Goal: Information Seeking & Learning: Learn about a topic

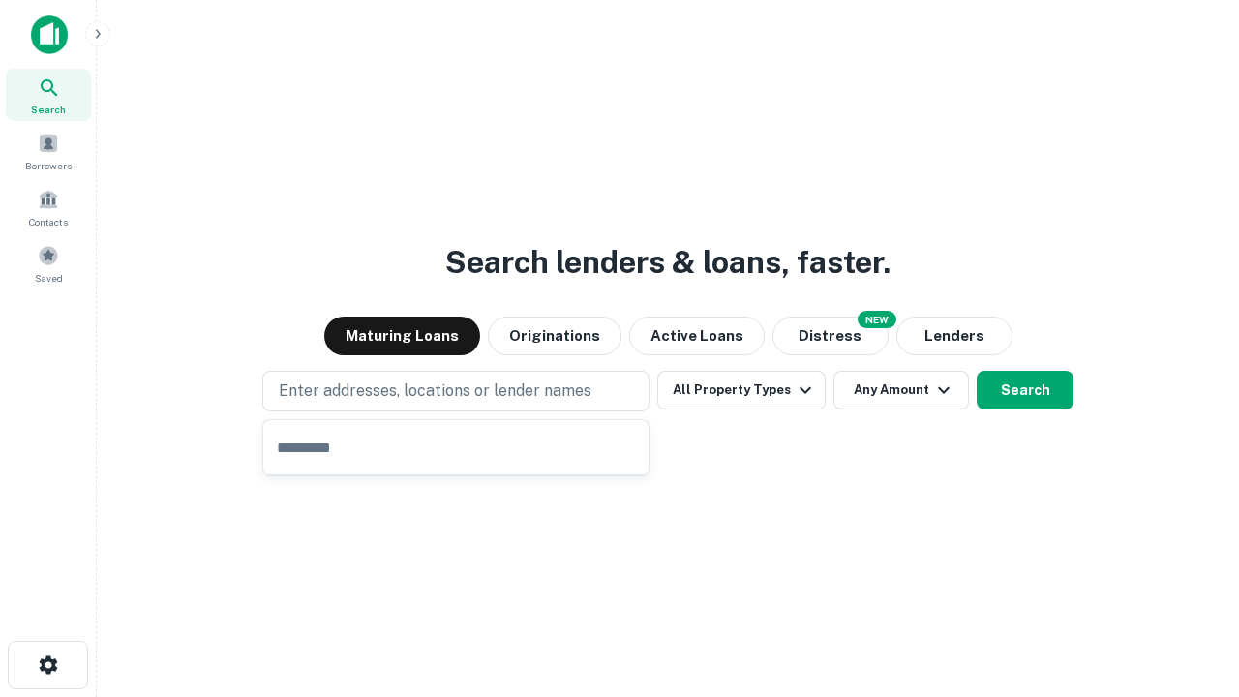
type input "**********"
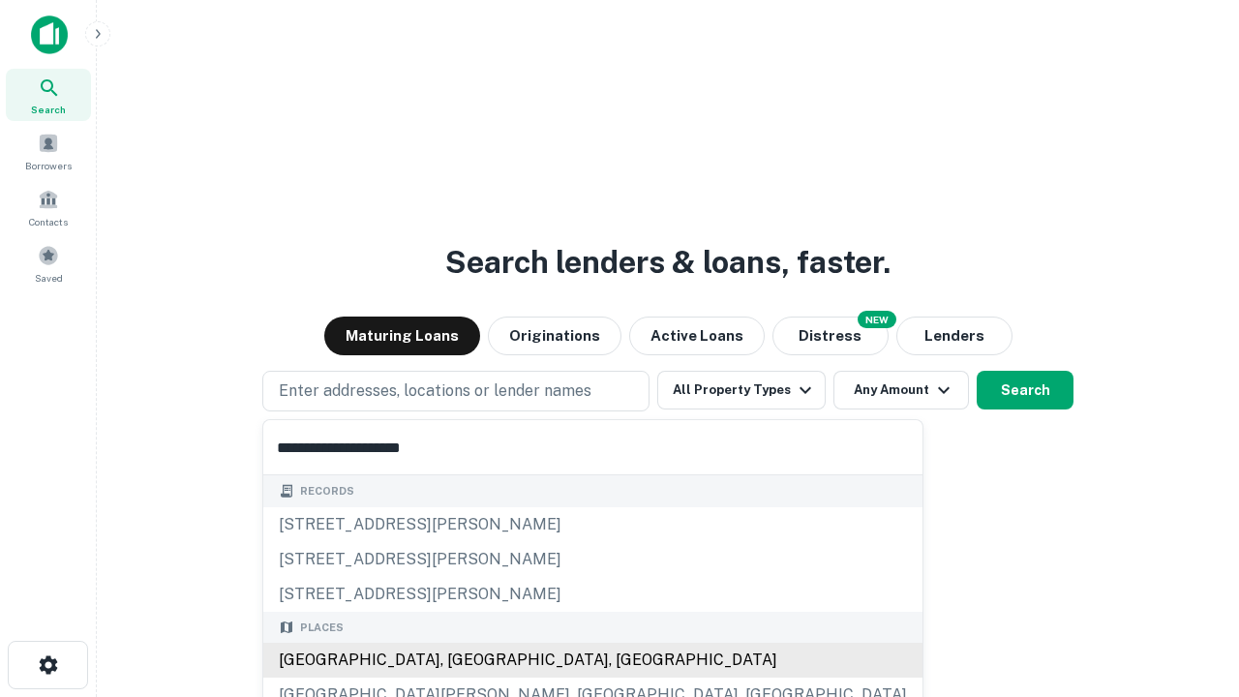
click at [463, 660] on div "[GEOGRAPHIC_DATA], [GEOGRAPHIC_DATA], [GEOGRAPHIC_DATA]" at bounding box center [592, 660] width 659 height 35
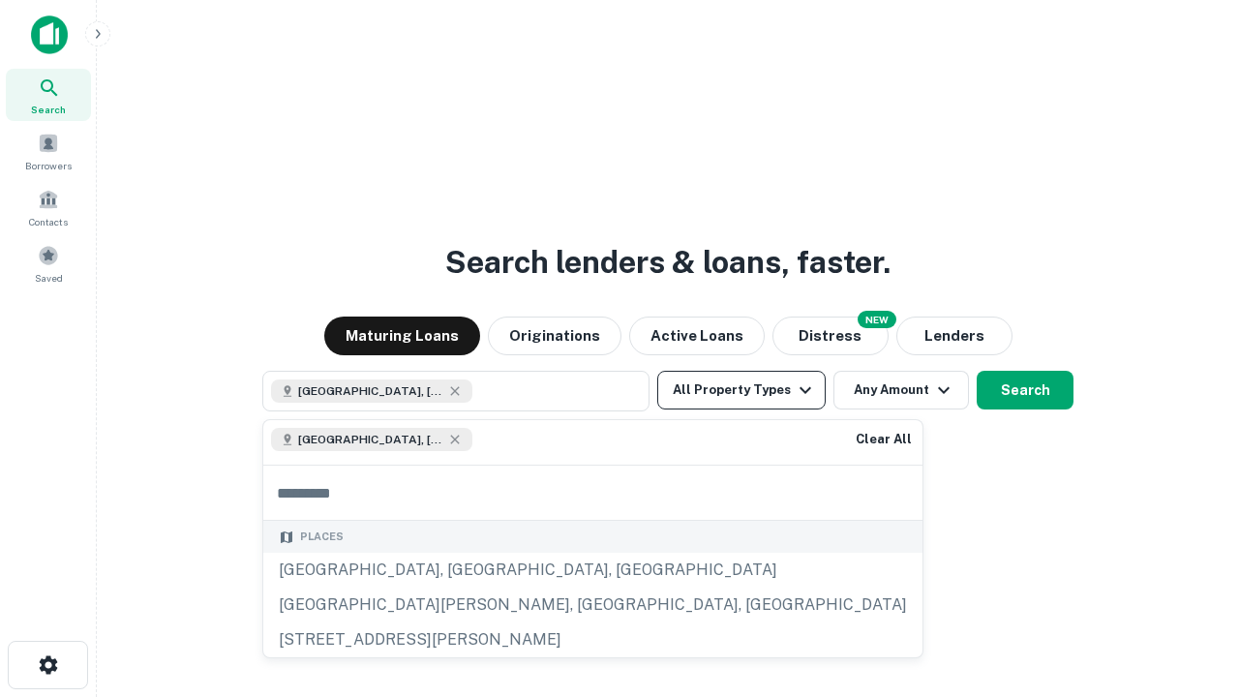
click at [742, 390] on button "All Property Types" at bounding box center [741, 390] width 168 height 39
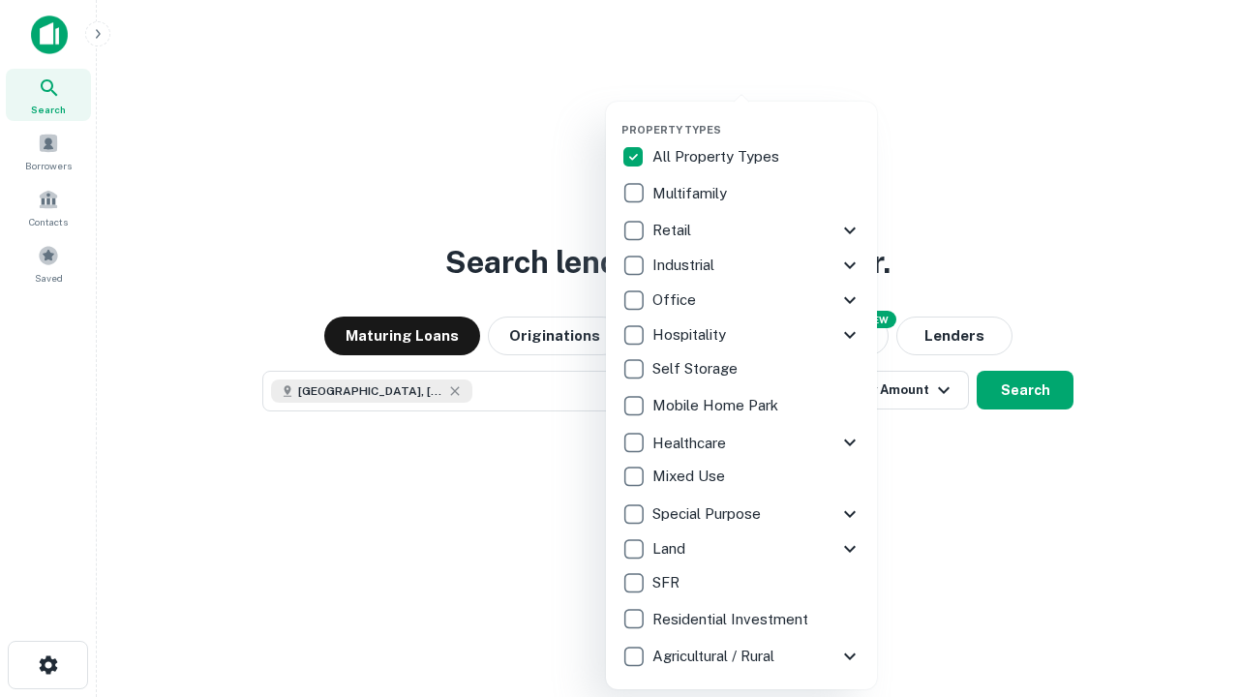
click at [757, 117] on button "button" at bounding box center [757, 117] width 271 height 1
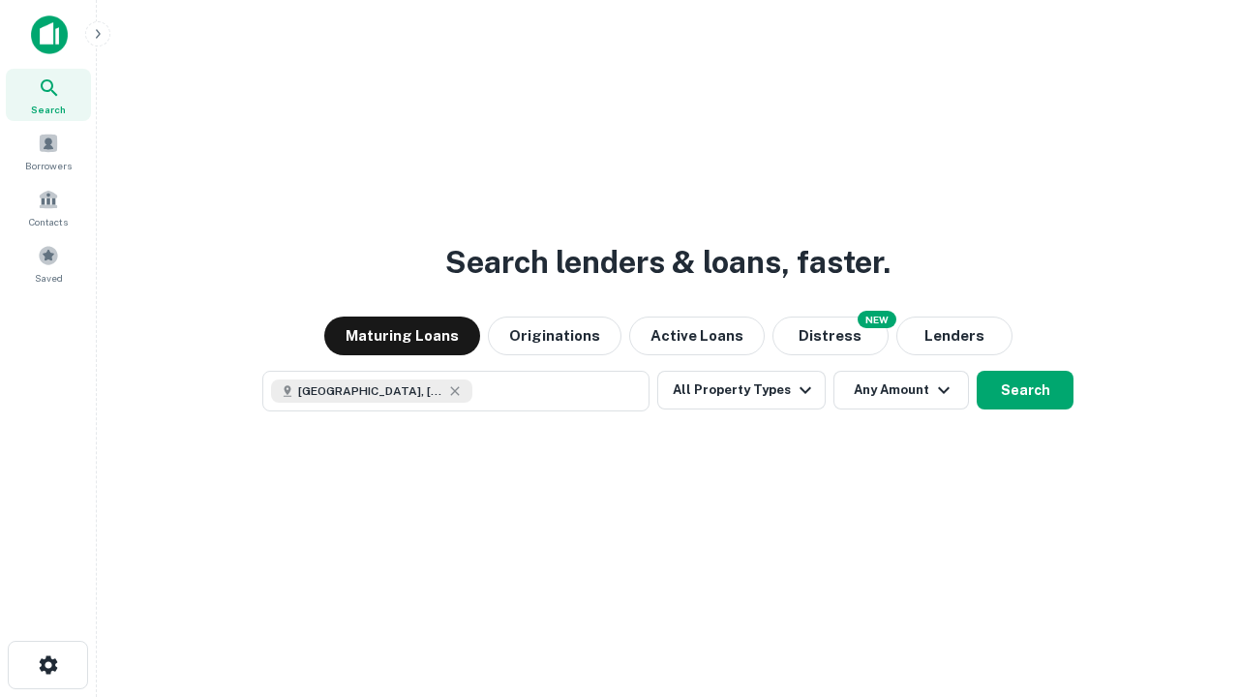
scroll to position [31, 0]
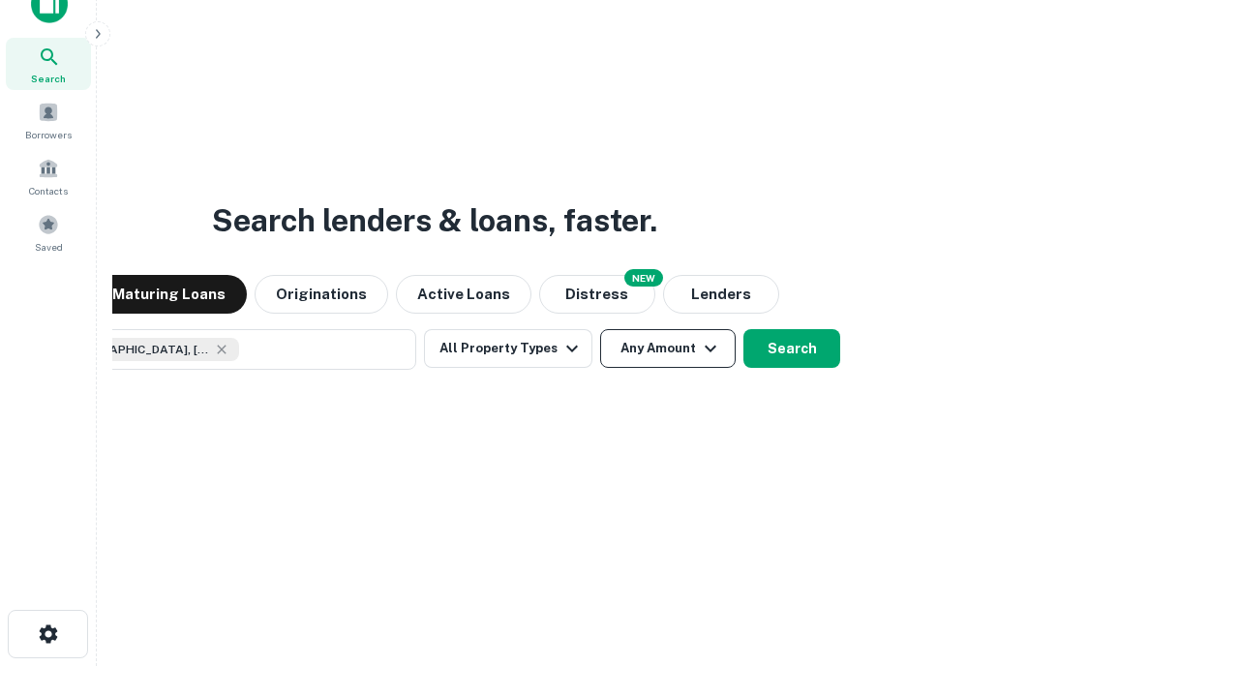
click at [600, 329] on button "Any Amount" at bounding box center [668, 348] width 136 height 39
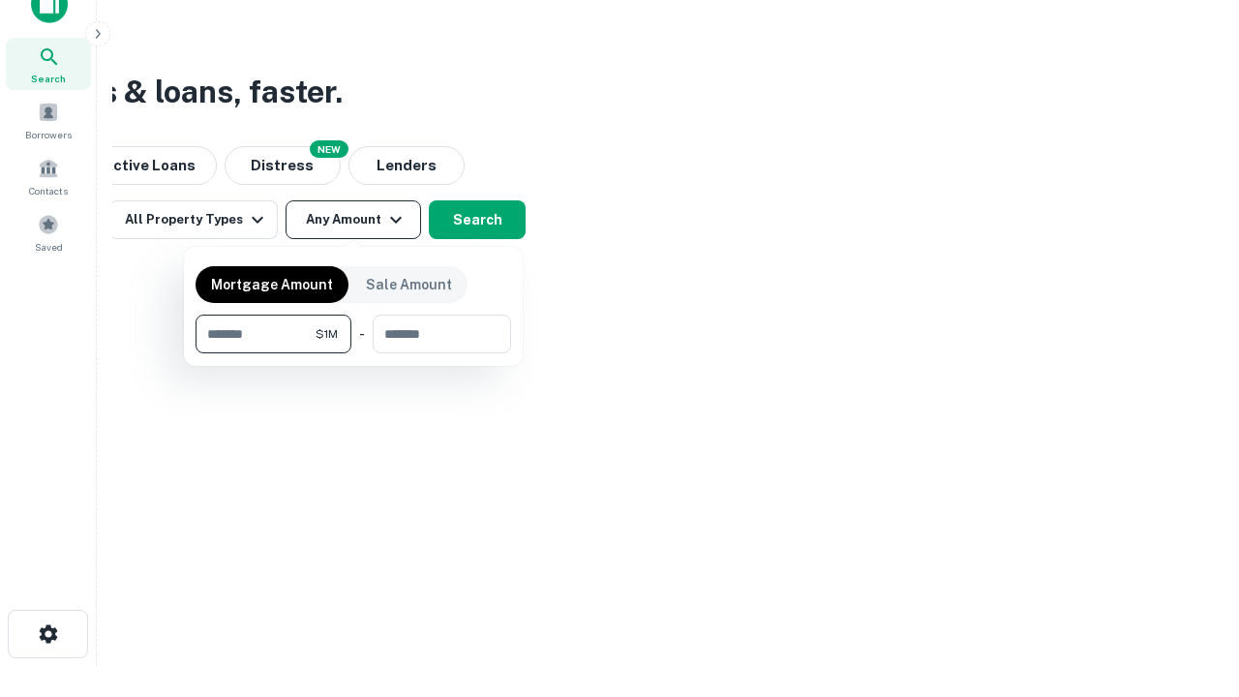
type input "*******"
click at [353, 353] on button "button" at bounding box center [354, 353] width 316 height 1
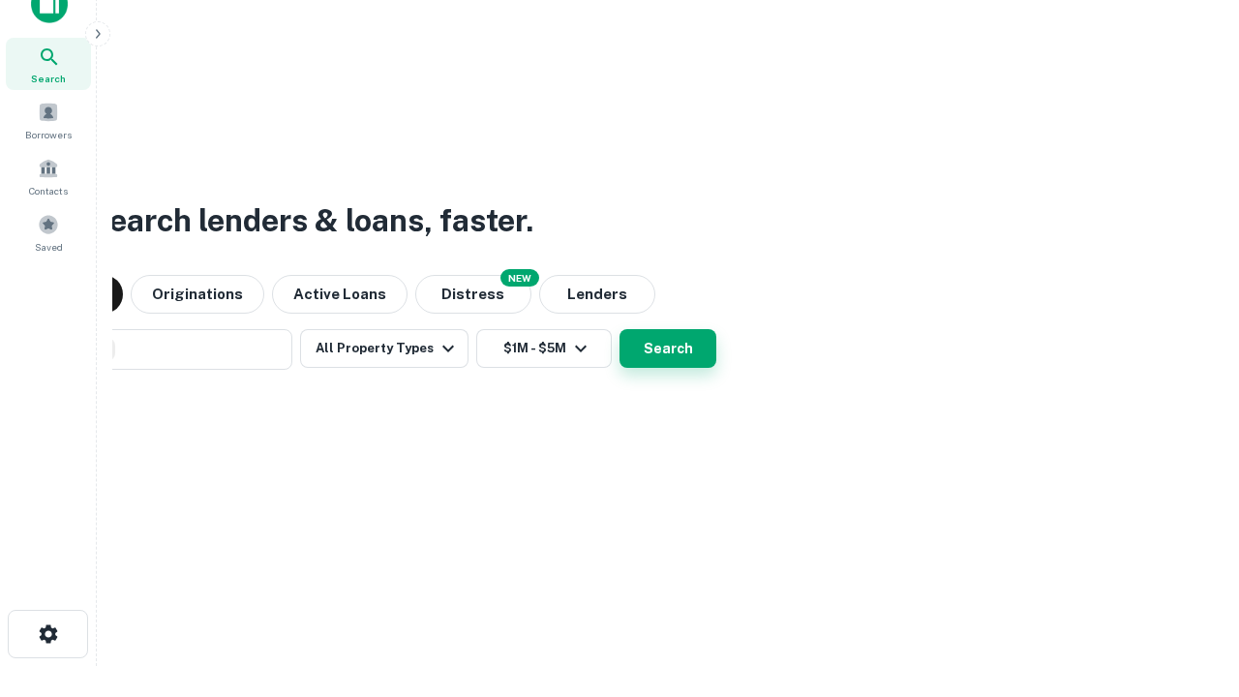
click at [620, 329] on button "Search" at bounding box center [668, 348] width 97 height 39
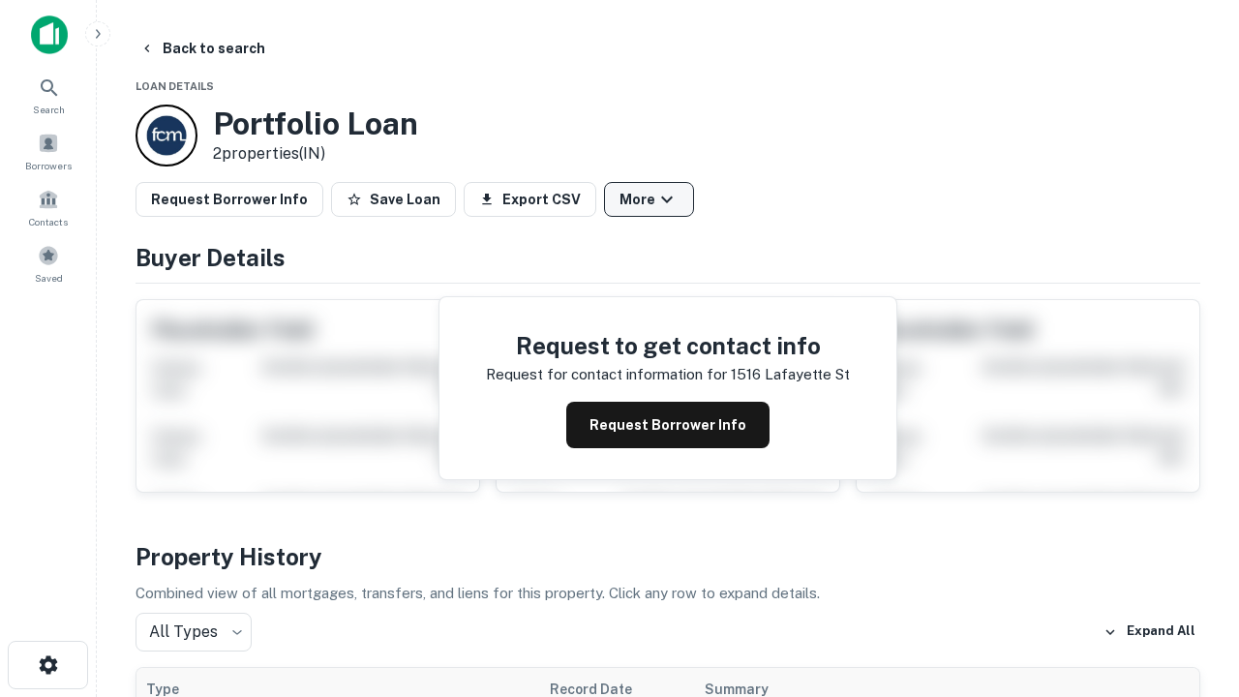
click at [649, 199] on button "More" at bounding box center [649, 199] width 90 height 35
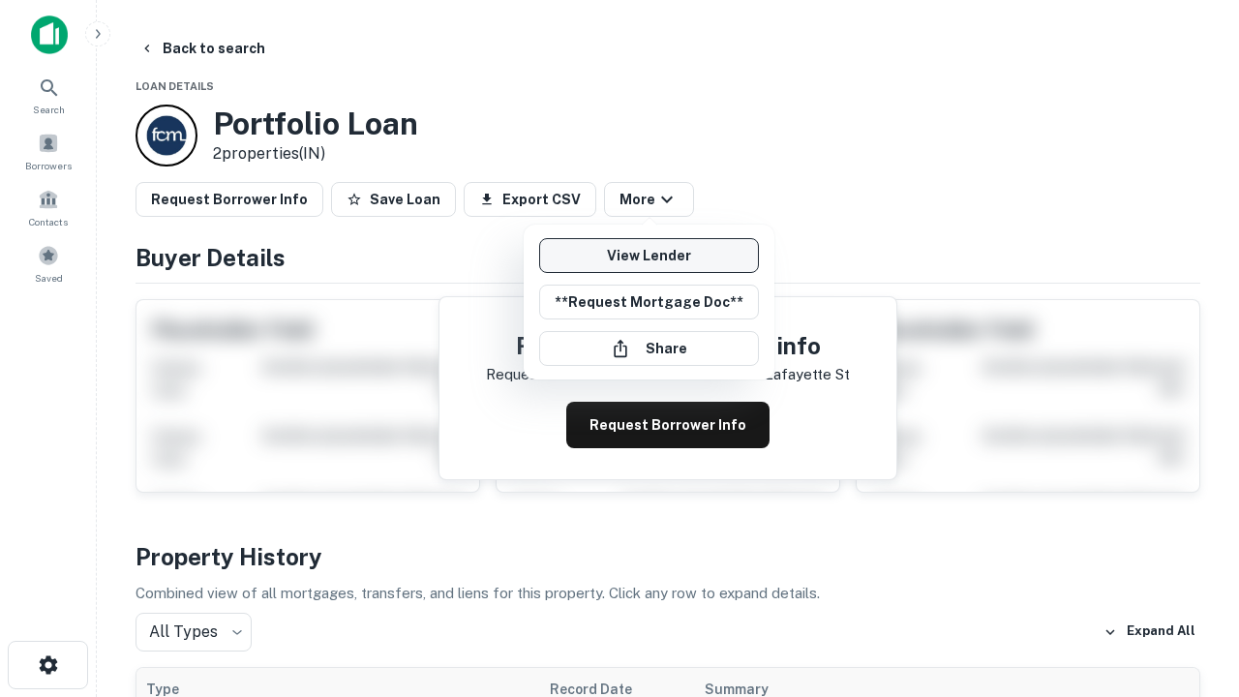
click at [649, 256] on link "View Lender" at bounding box center [649, 255] width 220 height 35
